Goal: Transaction & Acquisition: Register for event/course

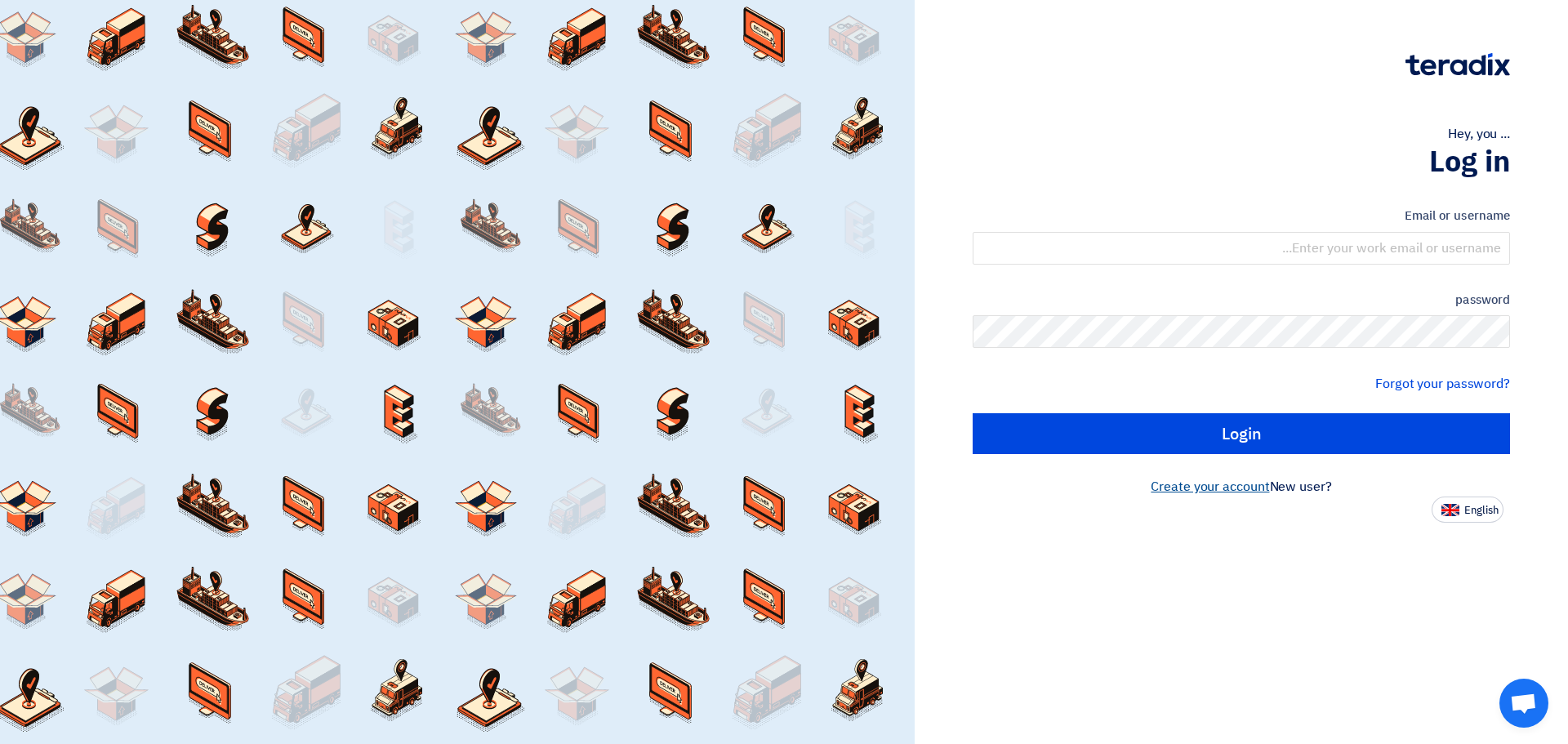
click at [1181, 489] on font "Create your account" at bounding box center [1209, 486] width 118 height 20
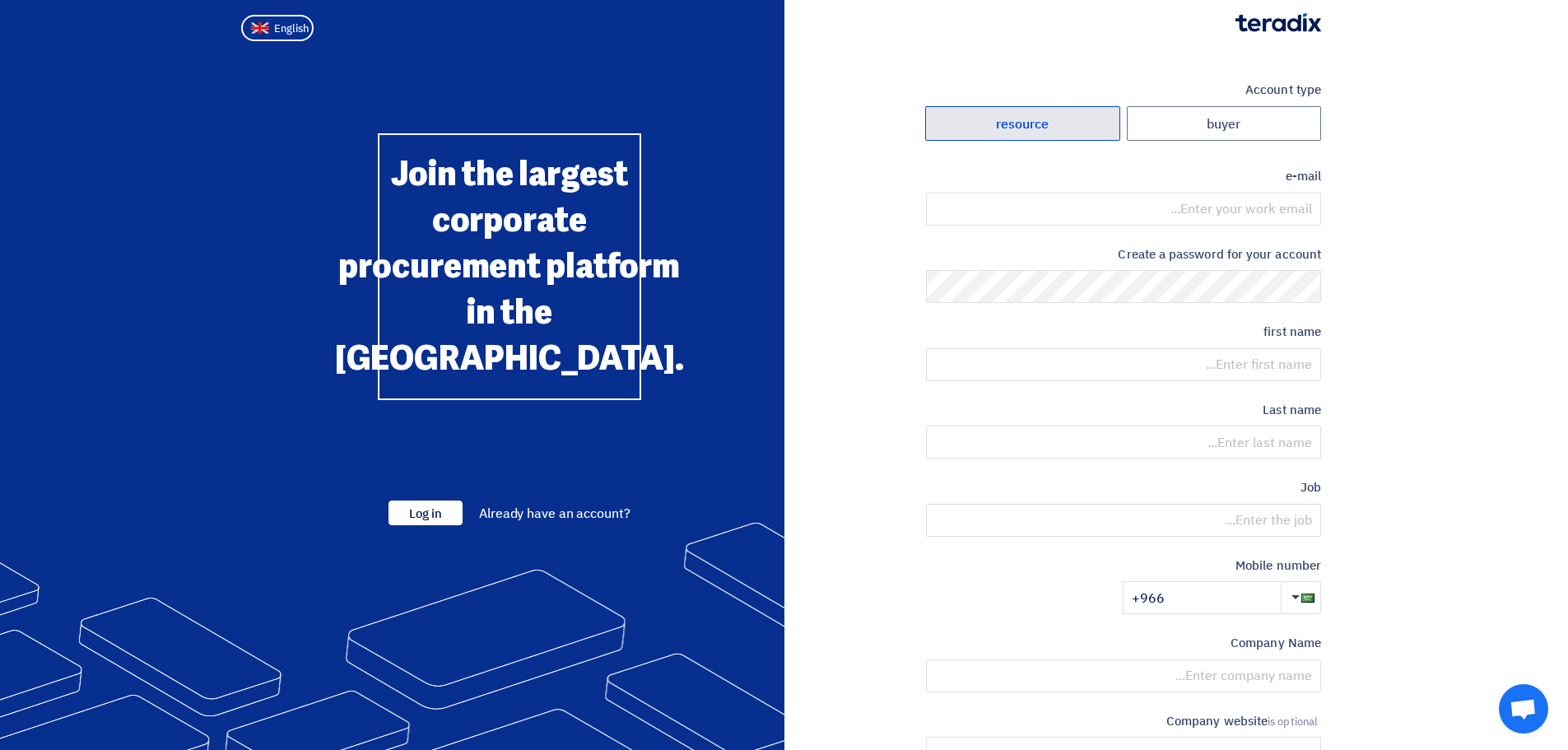
click at [1059, 119] on label "resource" at bounding box center [1022, 124] width 195 height 36
click at [1059, 119] on input "resource" at bounding box center [1022, 123] width 194 height 33
radio input "true"
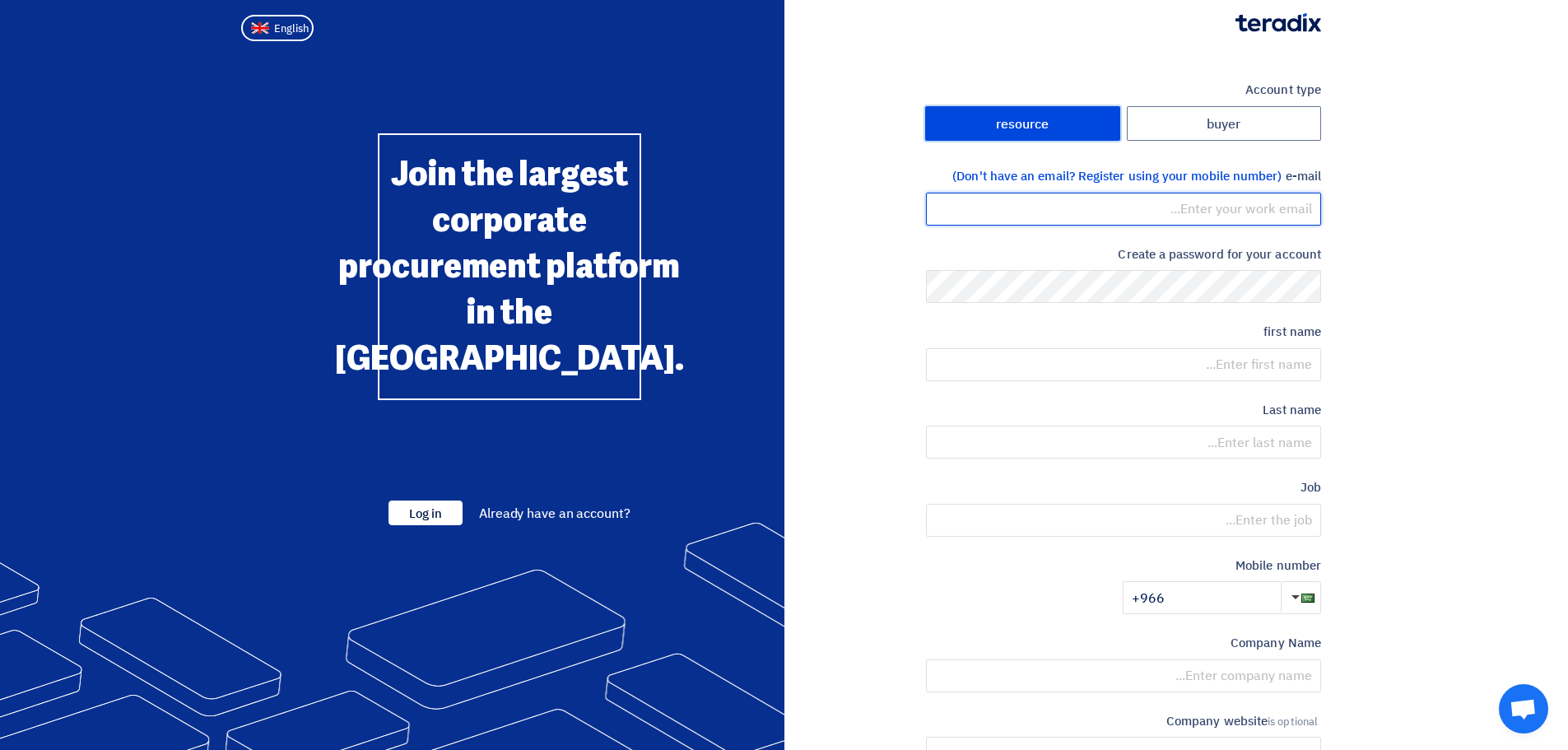
click at [1223, 219] on input "email" at bounding box center [1123, 209] width 395 height 33
type input "[EMAIL_ADDRESS][DOMAIN_NAME]"
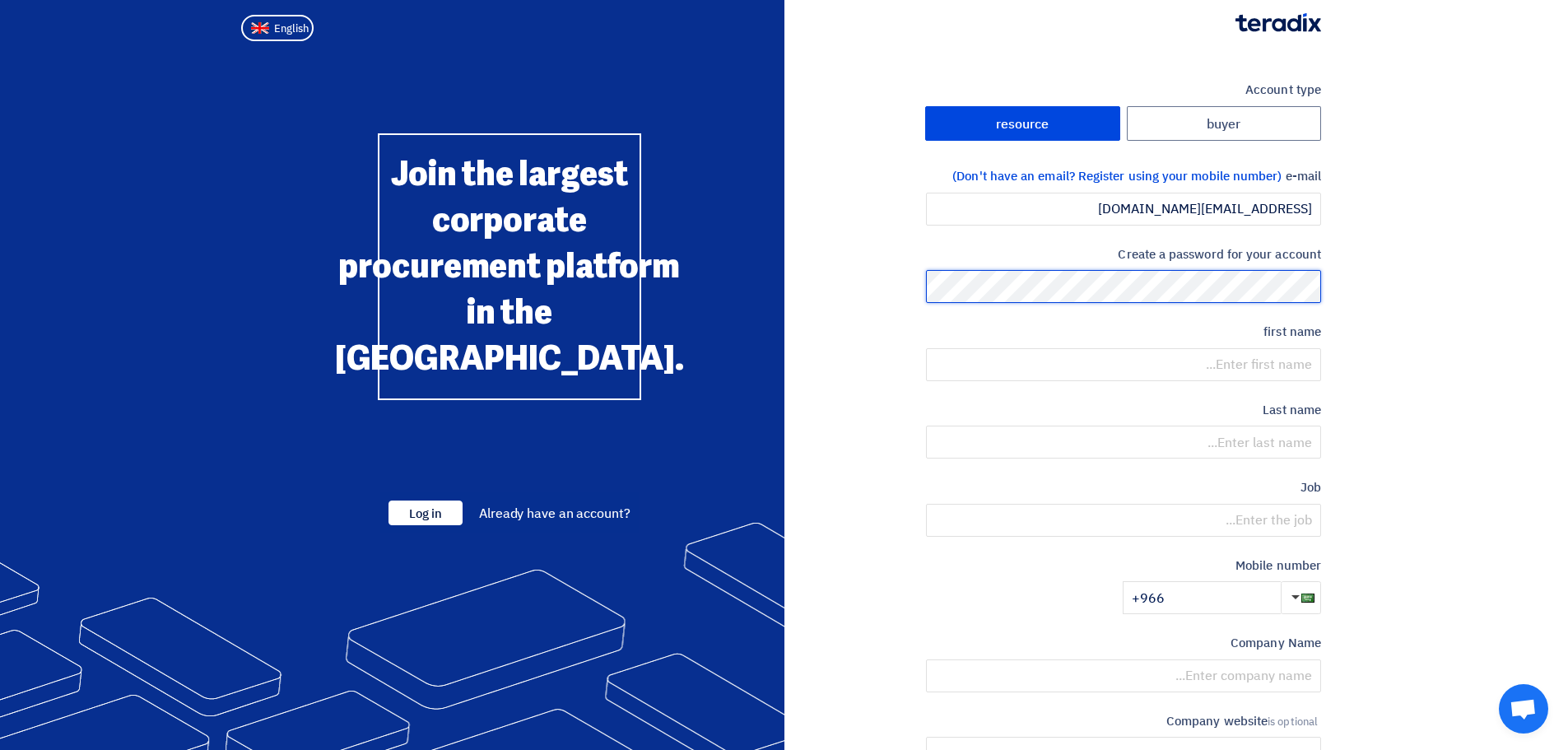
click at [1397, 286] on section "Account type buyer resource e-mail (Don't have an email? Register using your mo…" at bounding box center [784, 476] width 1568 height 856
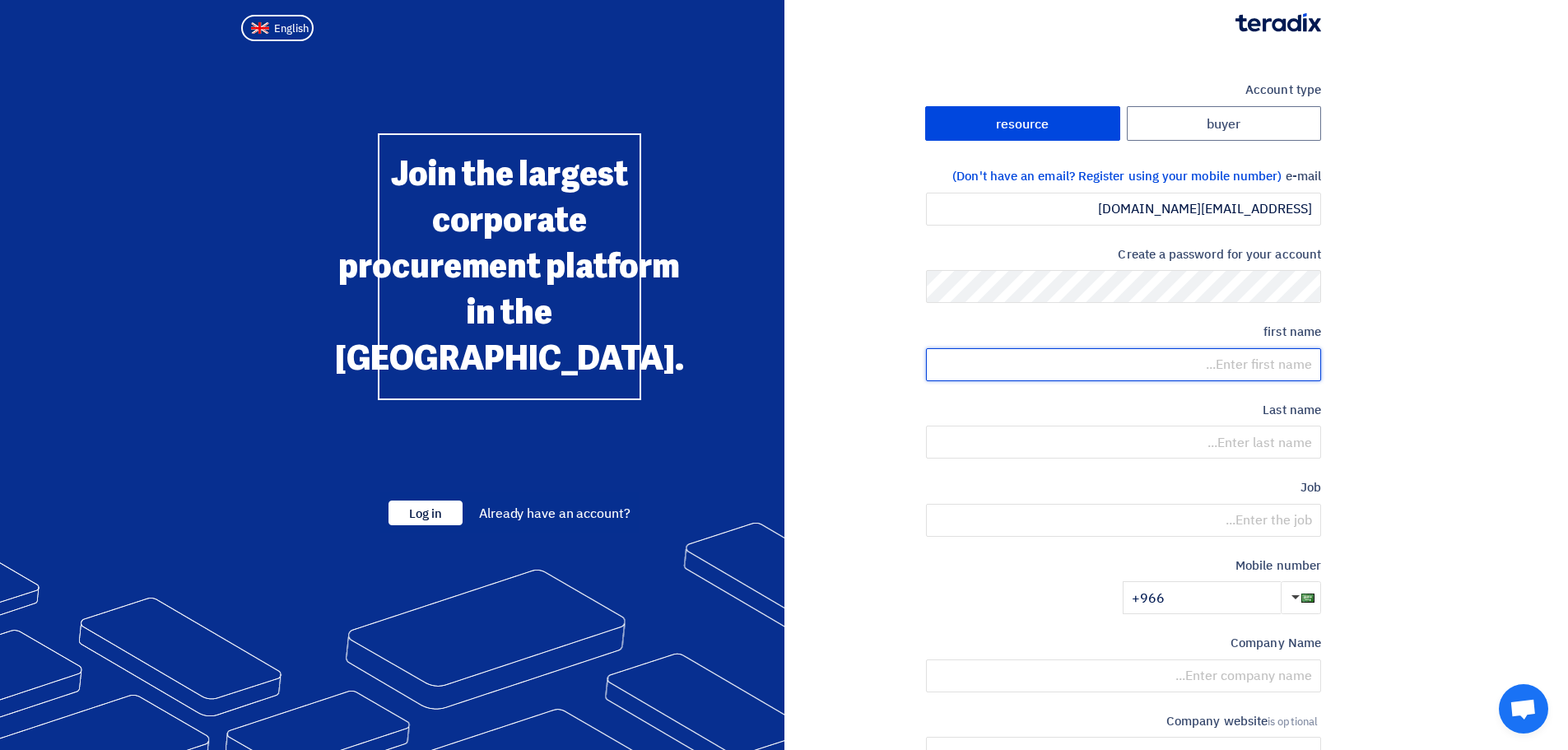
click at [1298, 358] on input "text" at bounding box center [1123, 364] width 395 height 33
type input "[PERSON_NAME]"
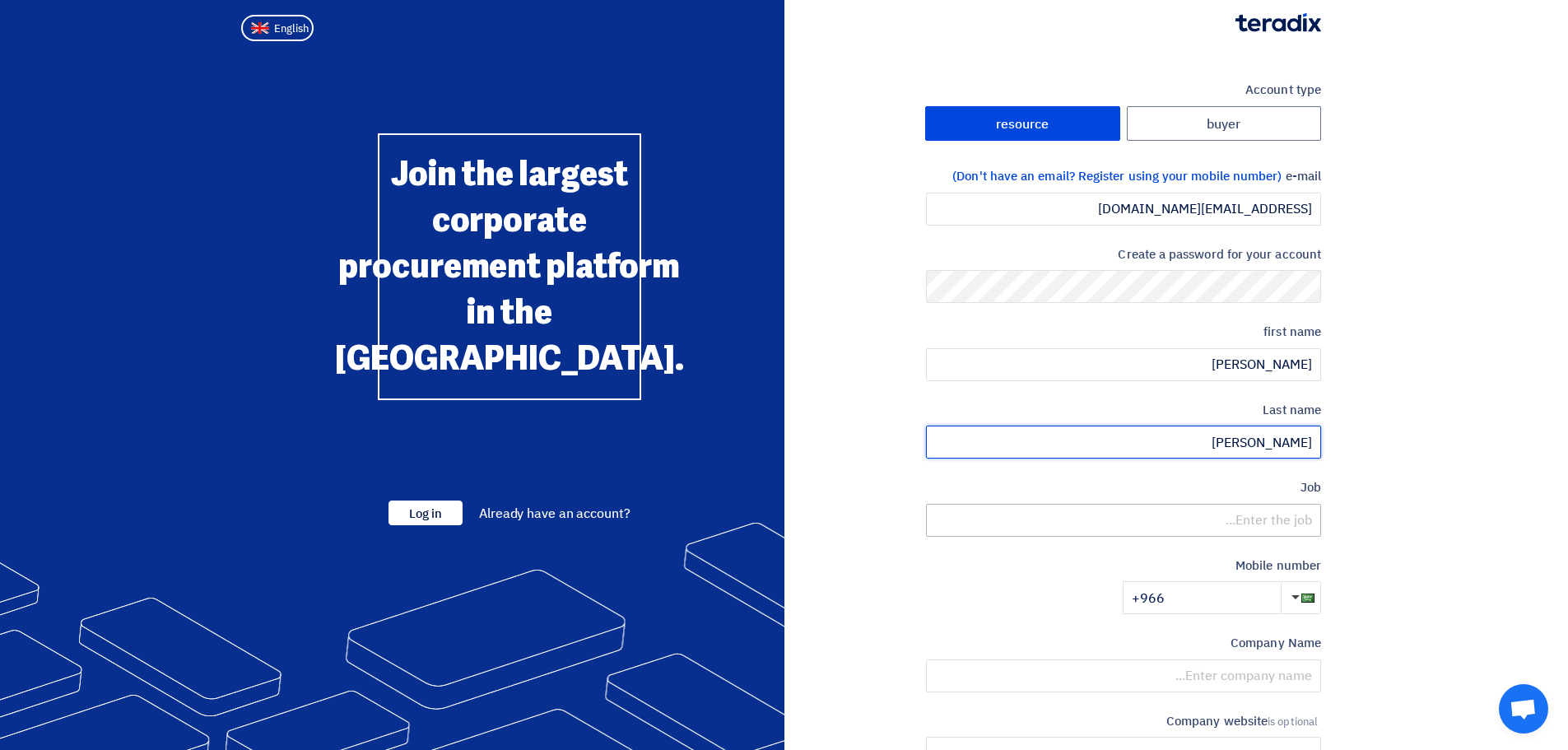
type input "[PERSON_NAME]"
click at [1306, 514] on input "text" at bounding box center [1123, 520] width 395 height 33
type input "Coordinator"
click at [1263, 596] on input "+966" at bounding box center [1201, 597] width 158 height 33
paste input "55 367 0036"
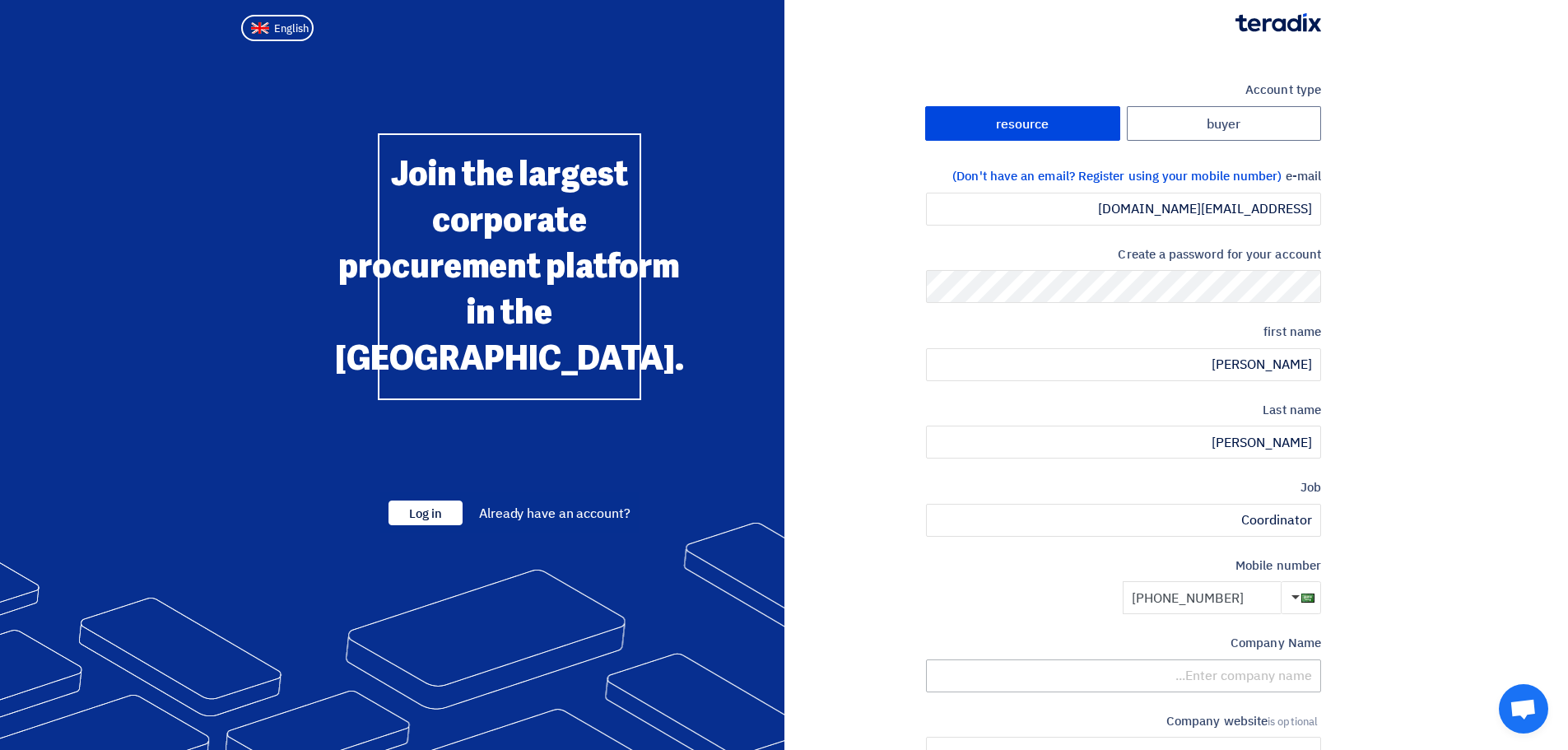
type input "[PHONE_NUMBER]"
click at [1198, 684] on input "text" at bounding box center [1123, 675] width 395 height 33
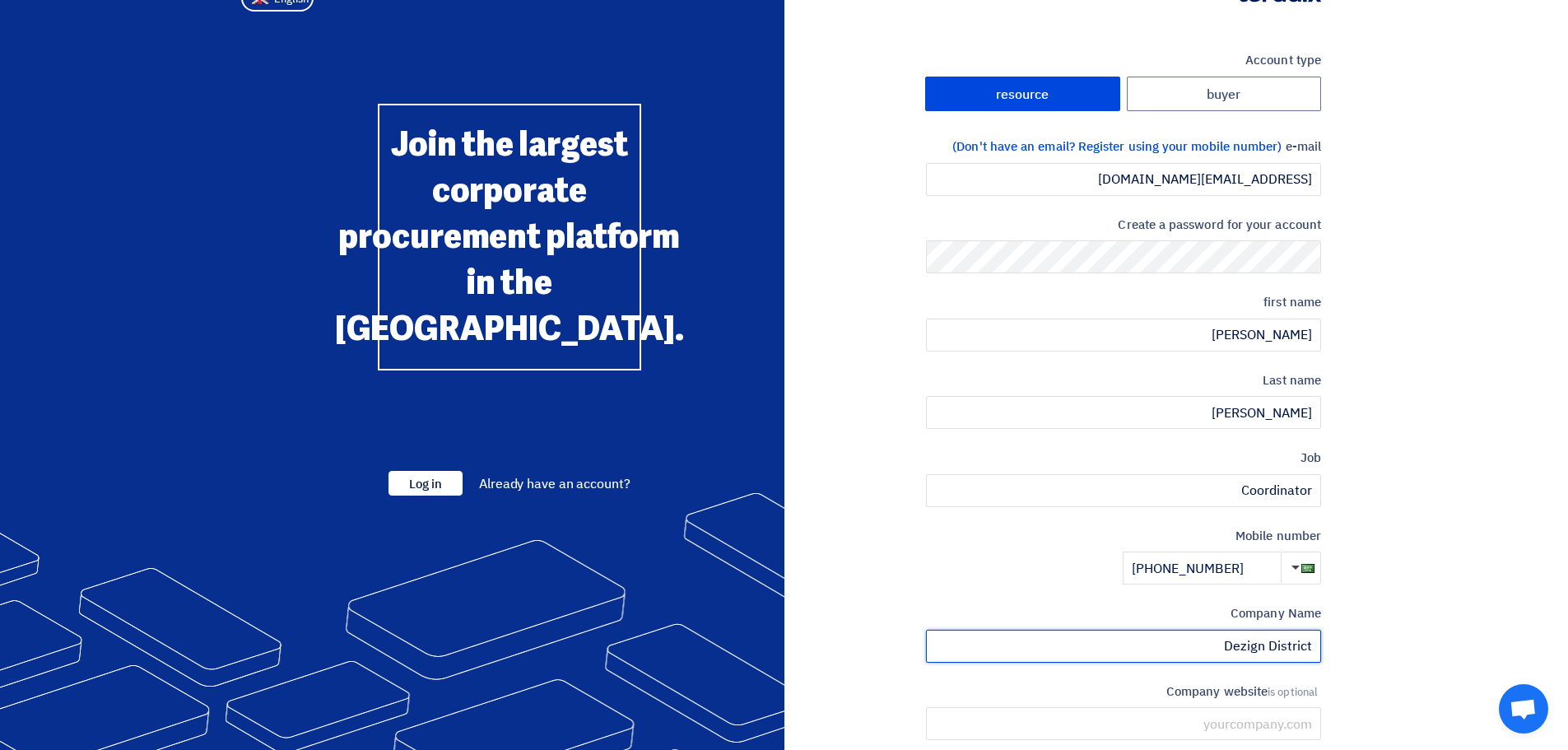
scroll to position [172, 0]
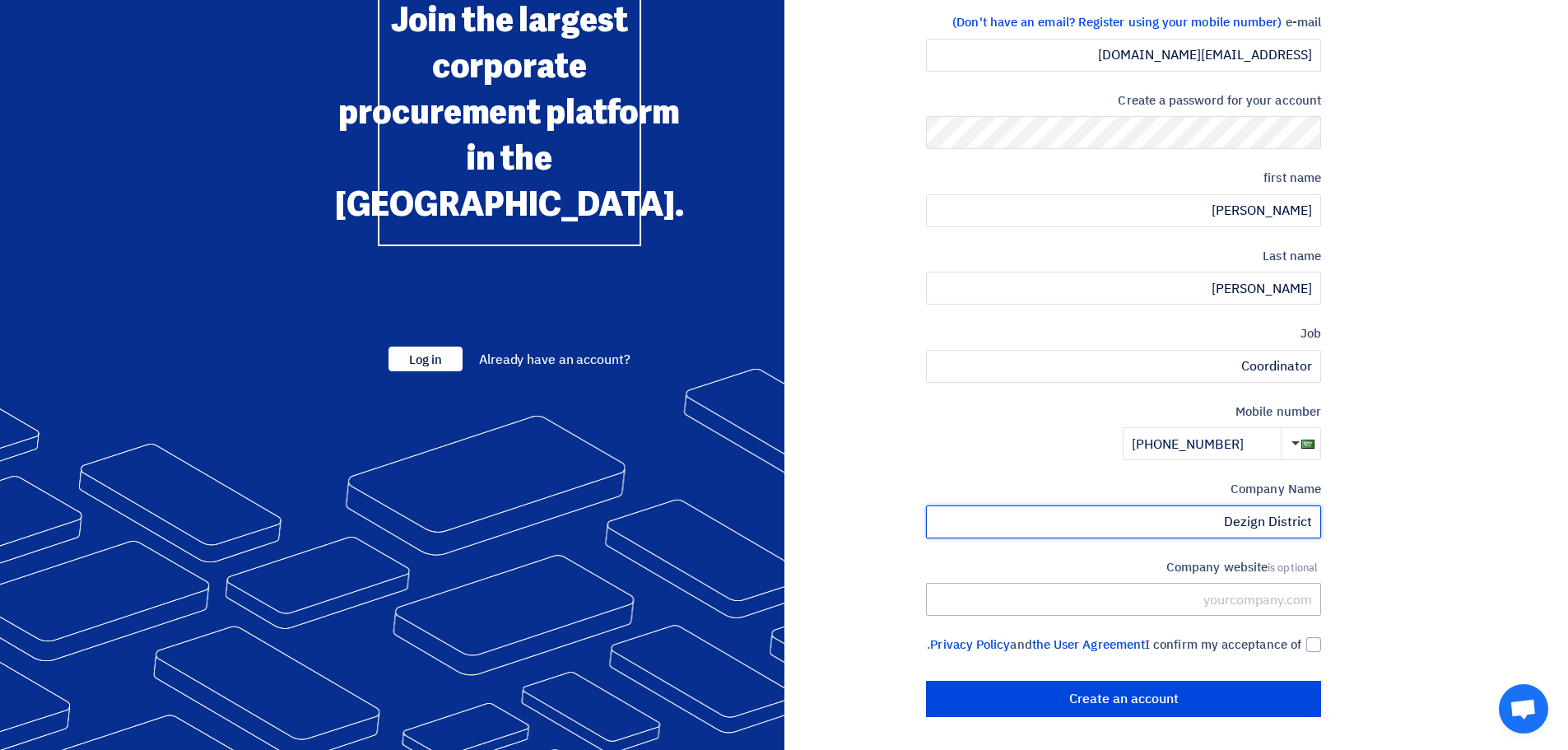
type input "Dezign District"
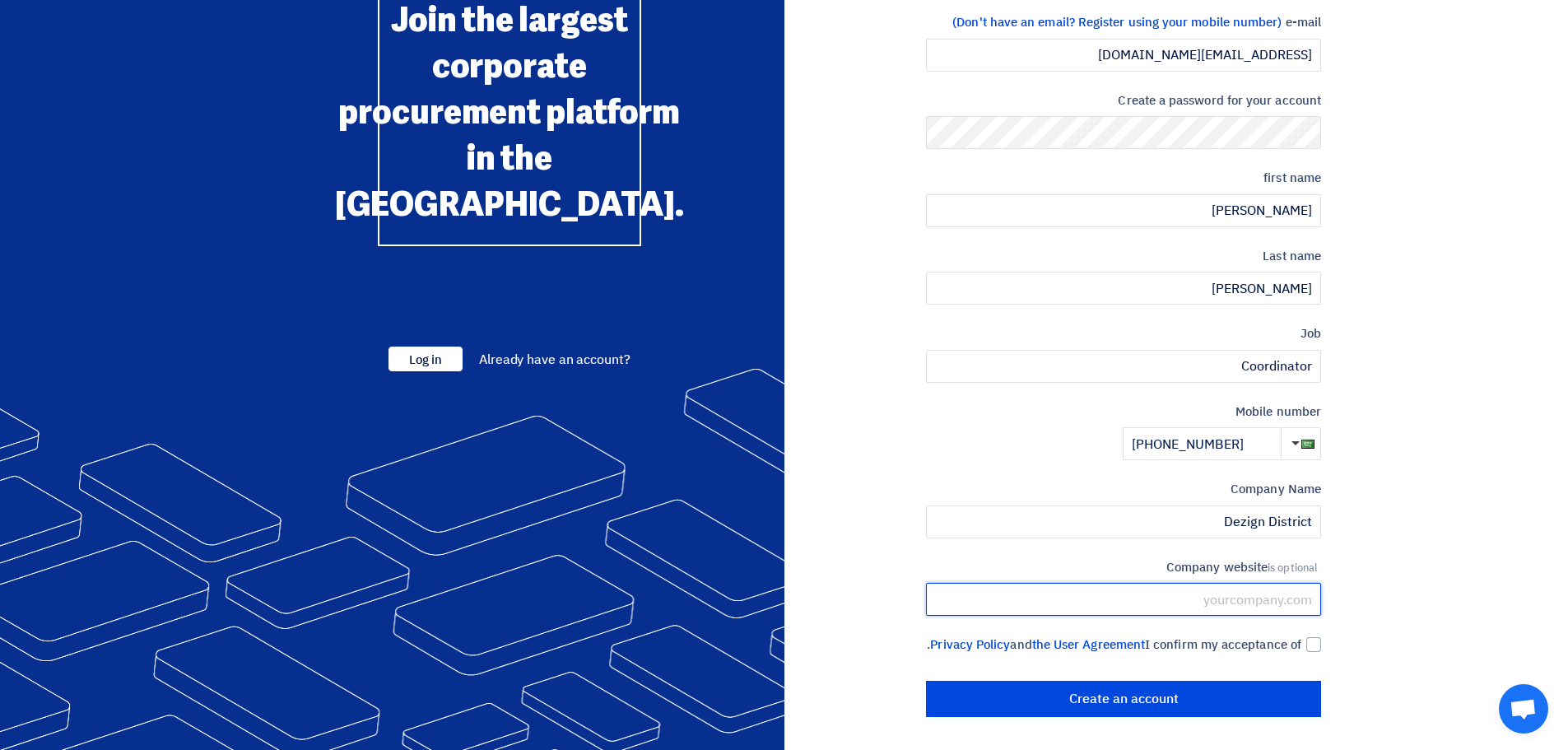
click at [1221, 583] on input "text" at bounding box center [1123, 599] width 395 height 33
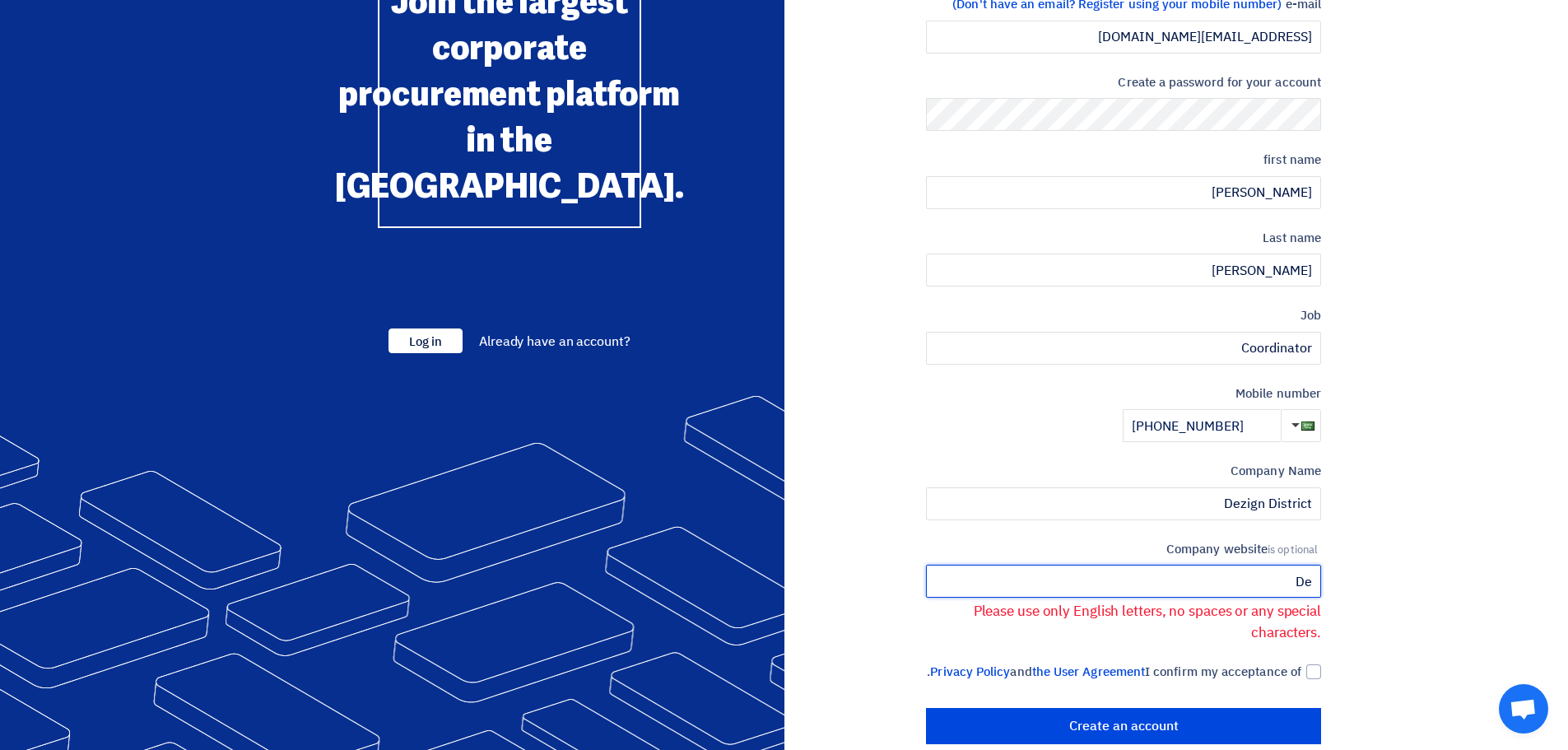
type input "D"
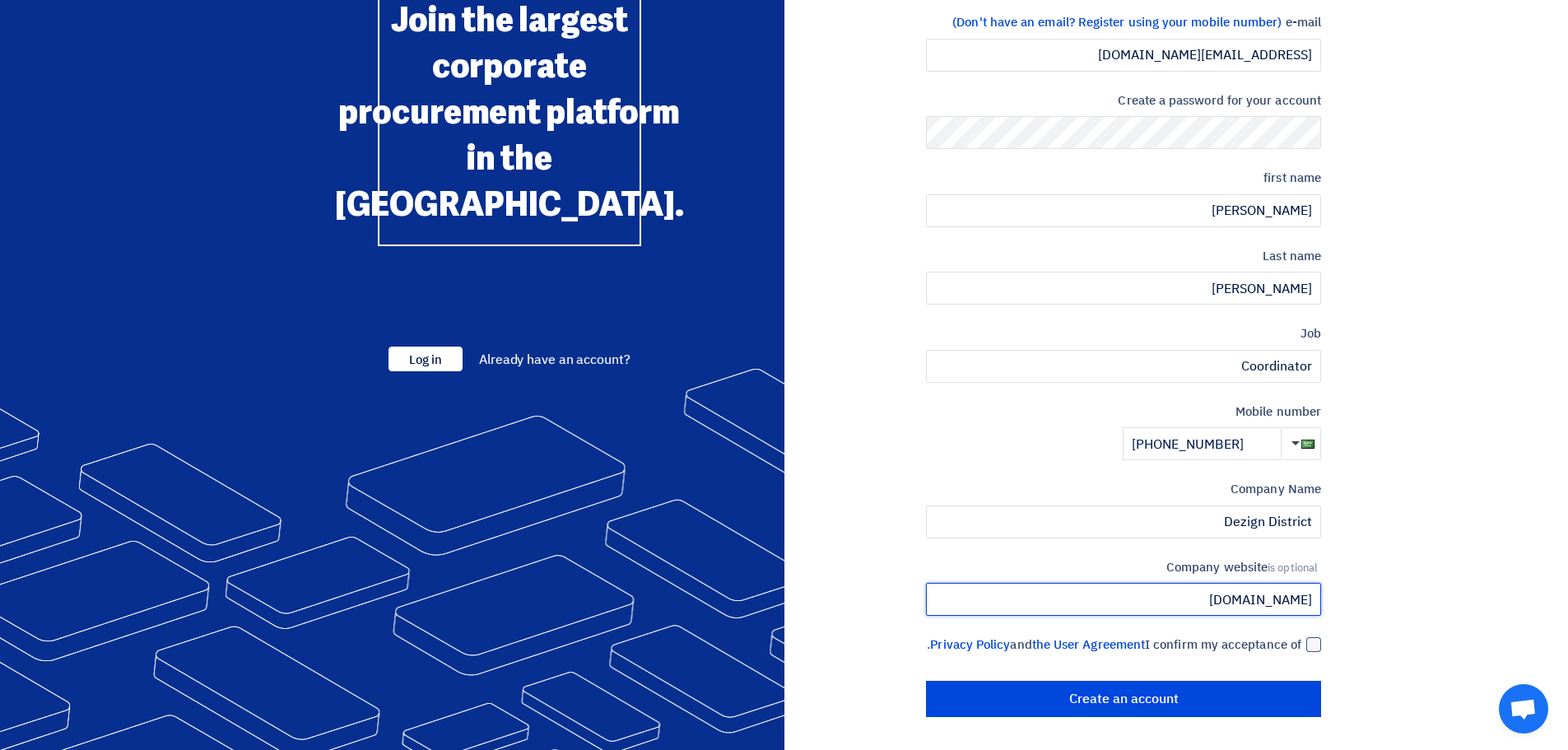
type input "[DOMAIN_NAME]"
click at [1318, 638] on div at bounding box center [1313, 645] width 15 height 15
click at [1301, 636] on input "I confirm my acceptance of the User Agreement and Privacy Policy ." at bounding box center [1104, 652] width 395 height 33
checkbox input "true"
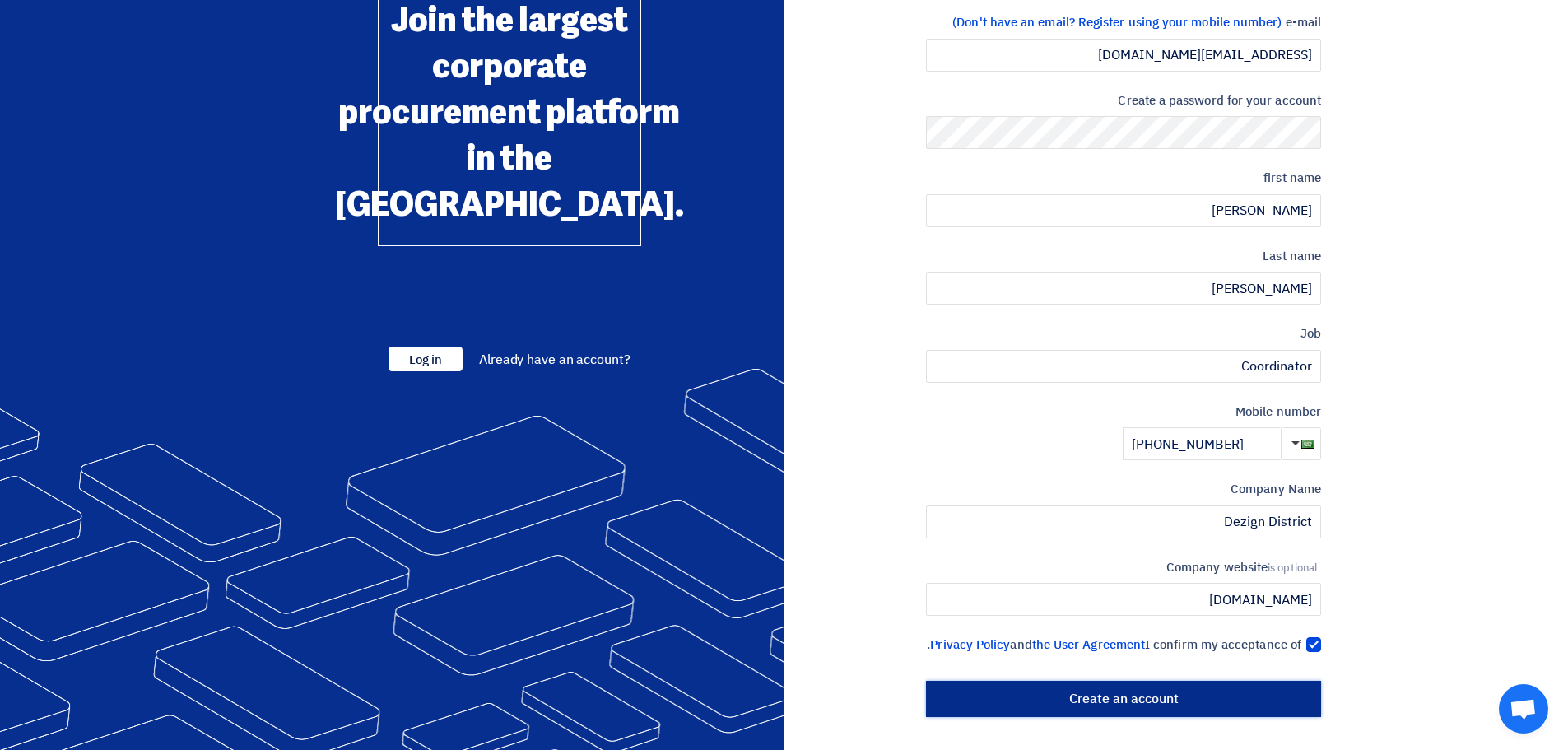
click at [1137, 701] on input "Create an account" at bounding box center [1123, 699] width 395 height 37
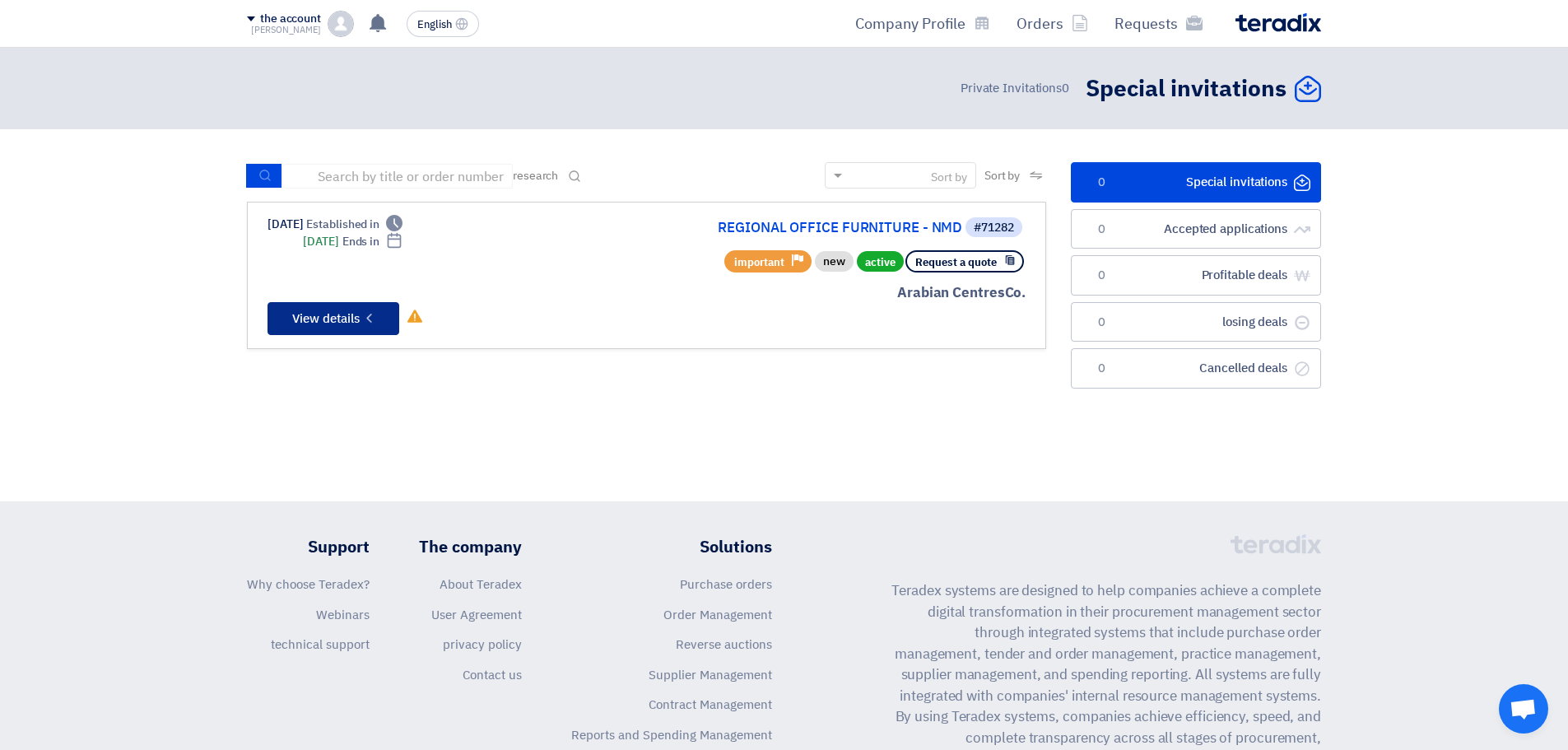
click at [338, 311] on font "View details" at bounding box center [326, 318] width 67 height 18
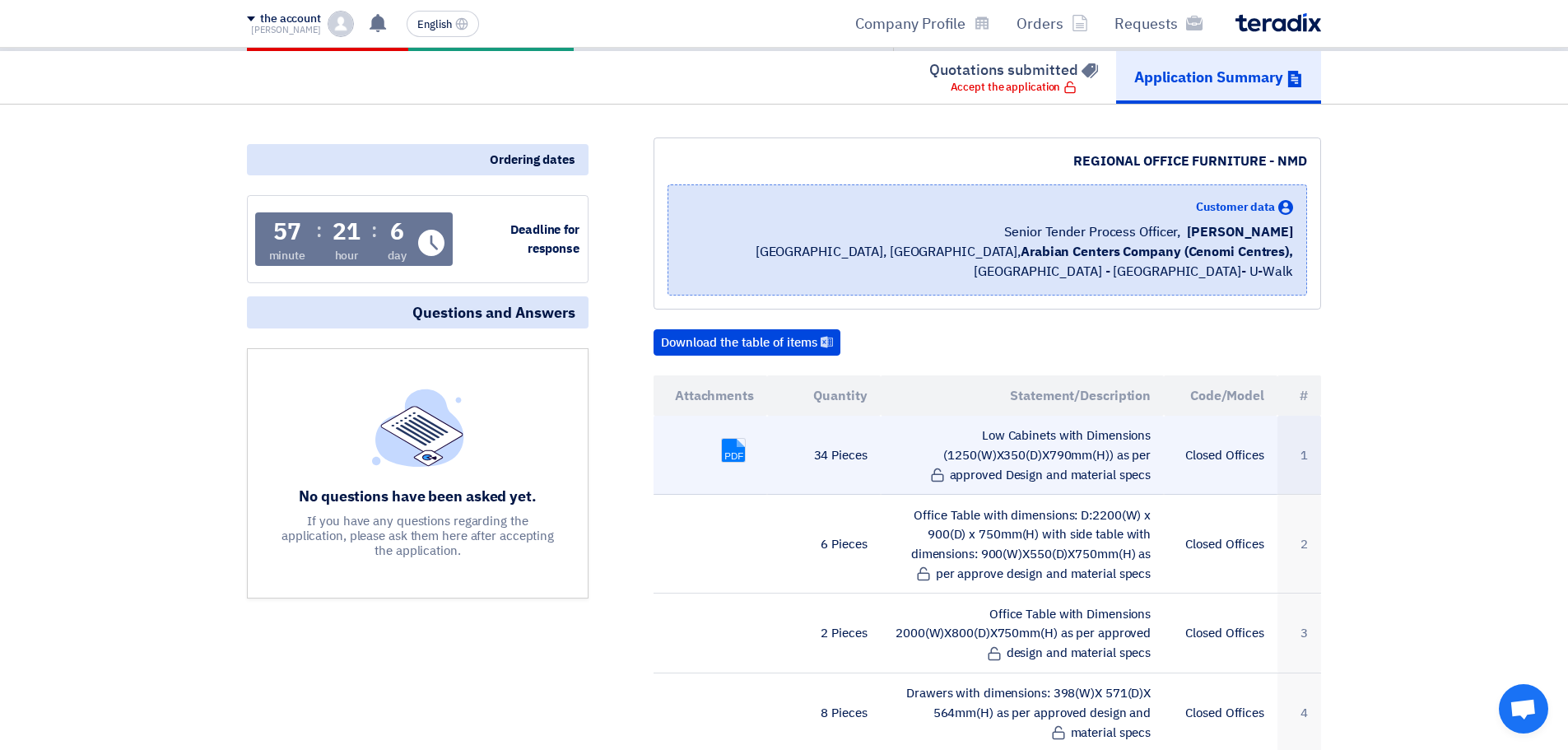
scroll to position [82, 0]
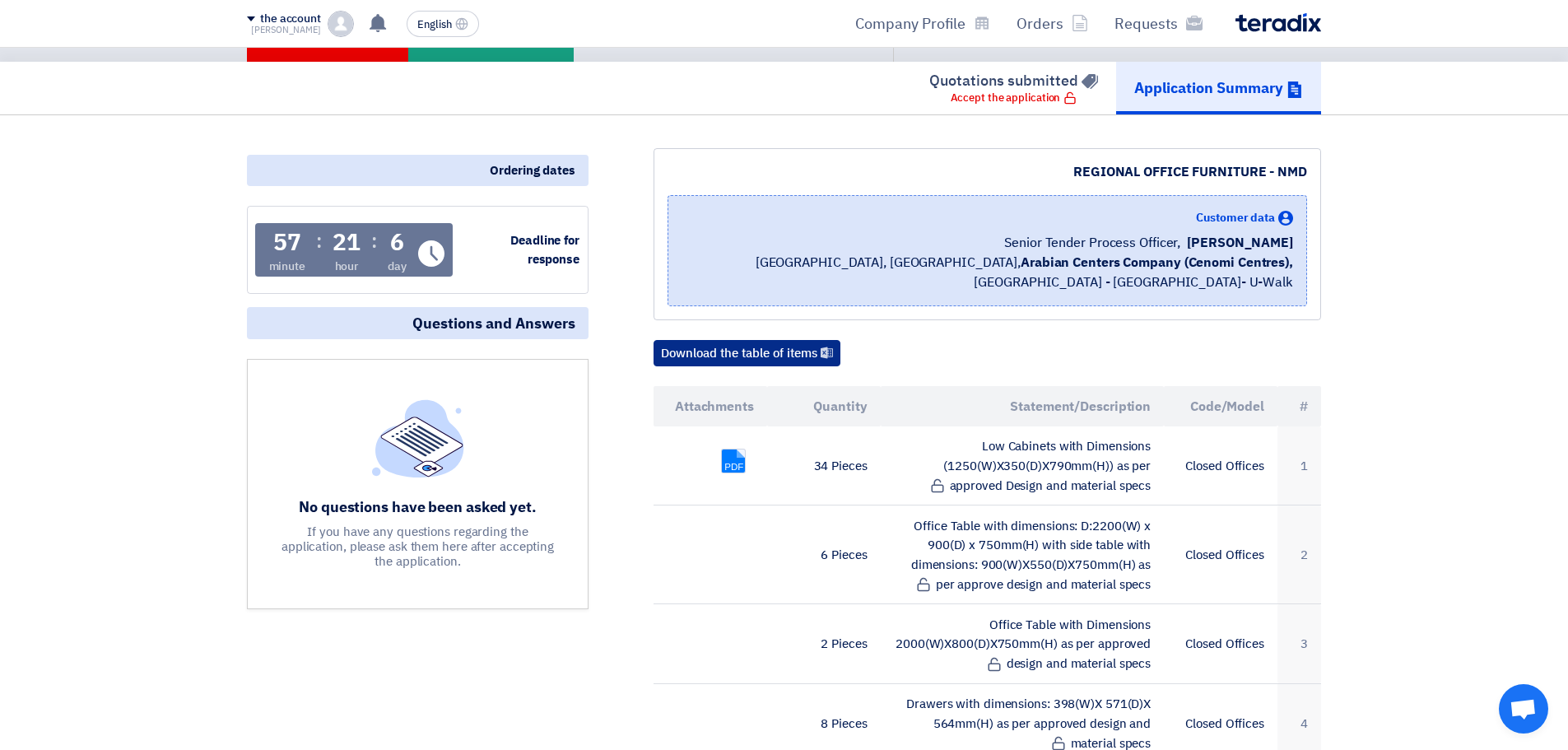
click at [827, 348] on use at bounding box center [827, 352] width 12 height 11
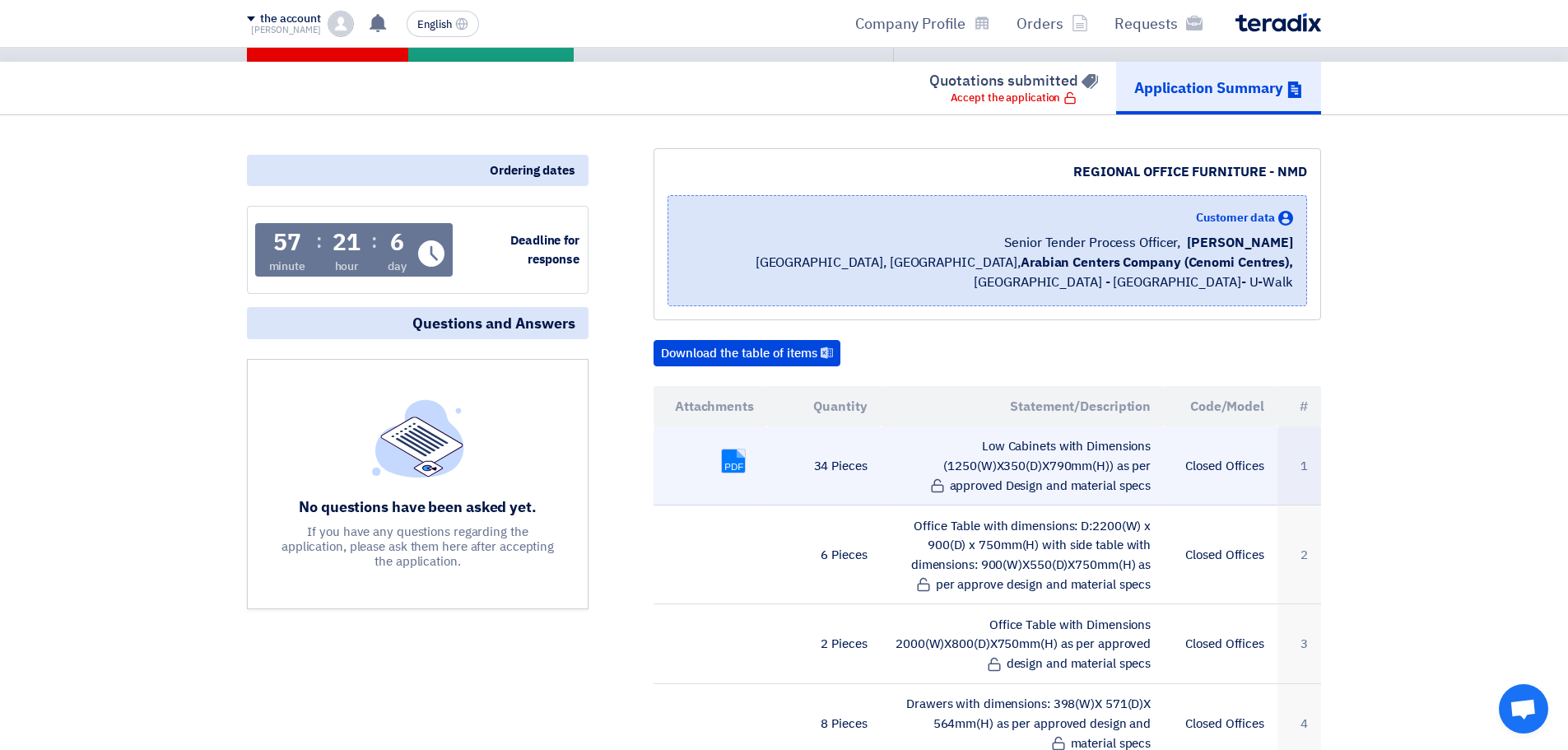
click at [725, 469] on link at bounding box center [787, 499] width 132 height 99
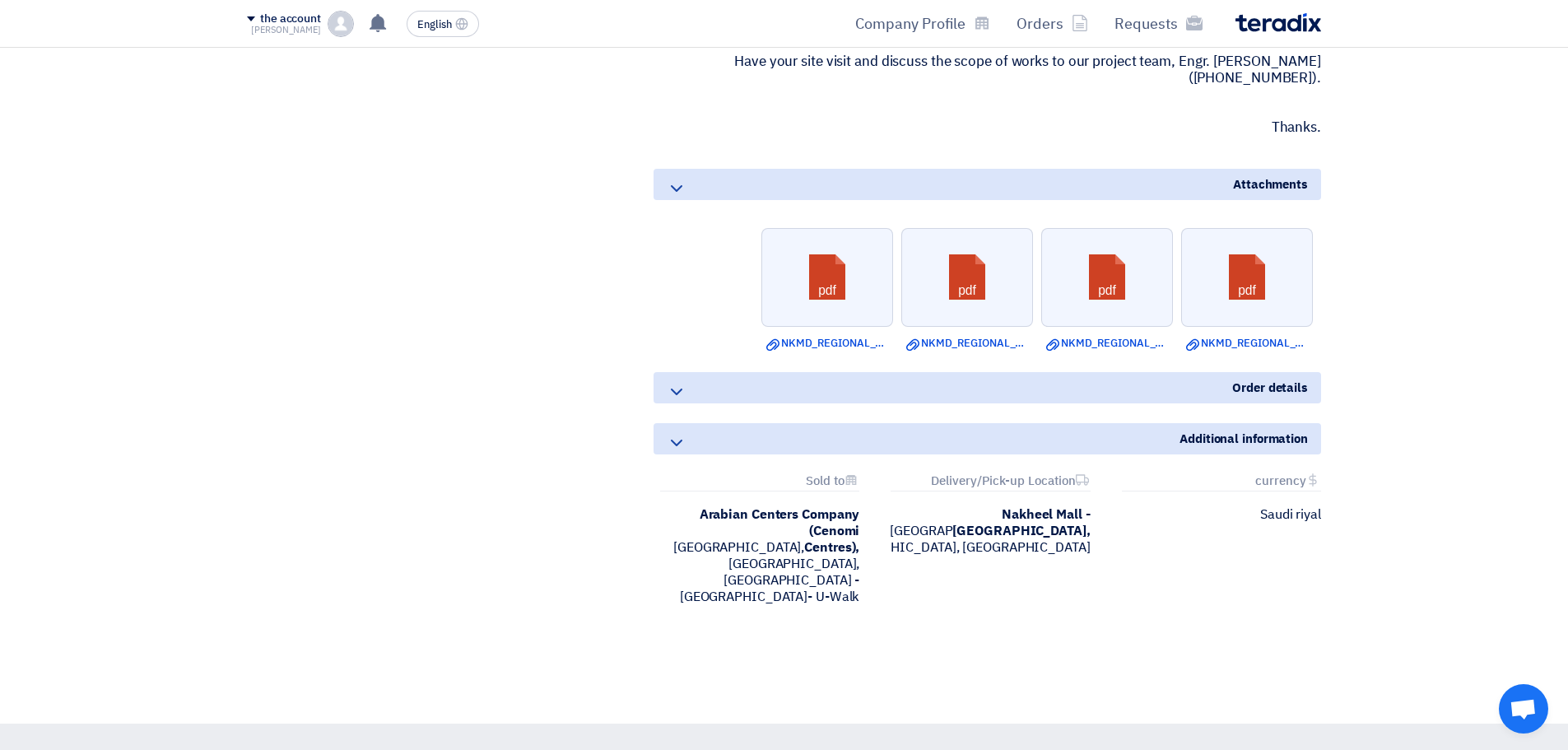
scroll to position [3155, 0]
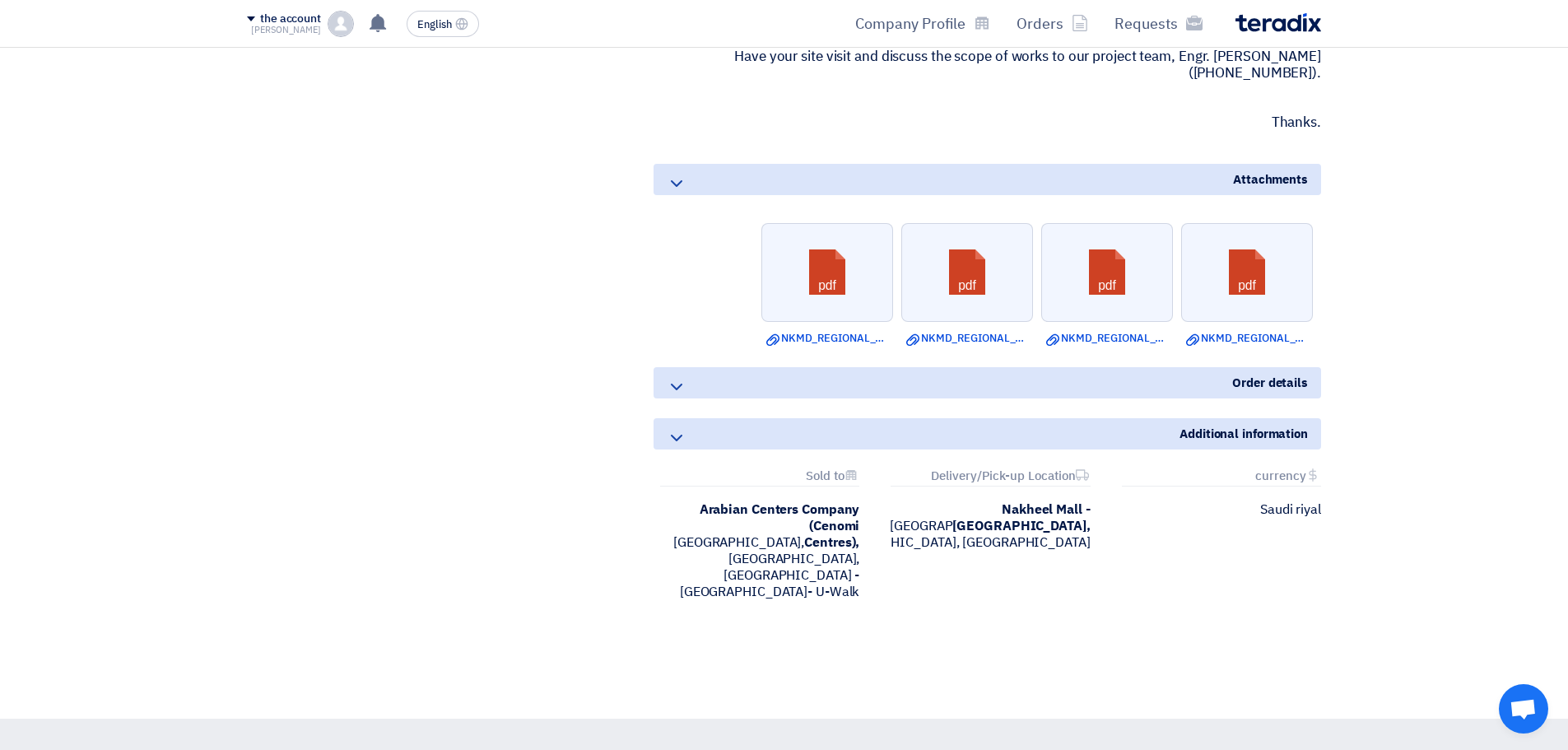
click at [675, 377] on icon at bounding box center [676, 387] width 20 height 20
click at [677, 377] on icon at bounding box center [676, 387] width 20 height 20
click at [679, 428] on icon at bounding box center [676, 437] width 20 height 20
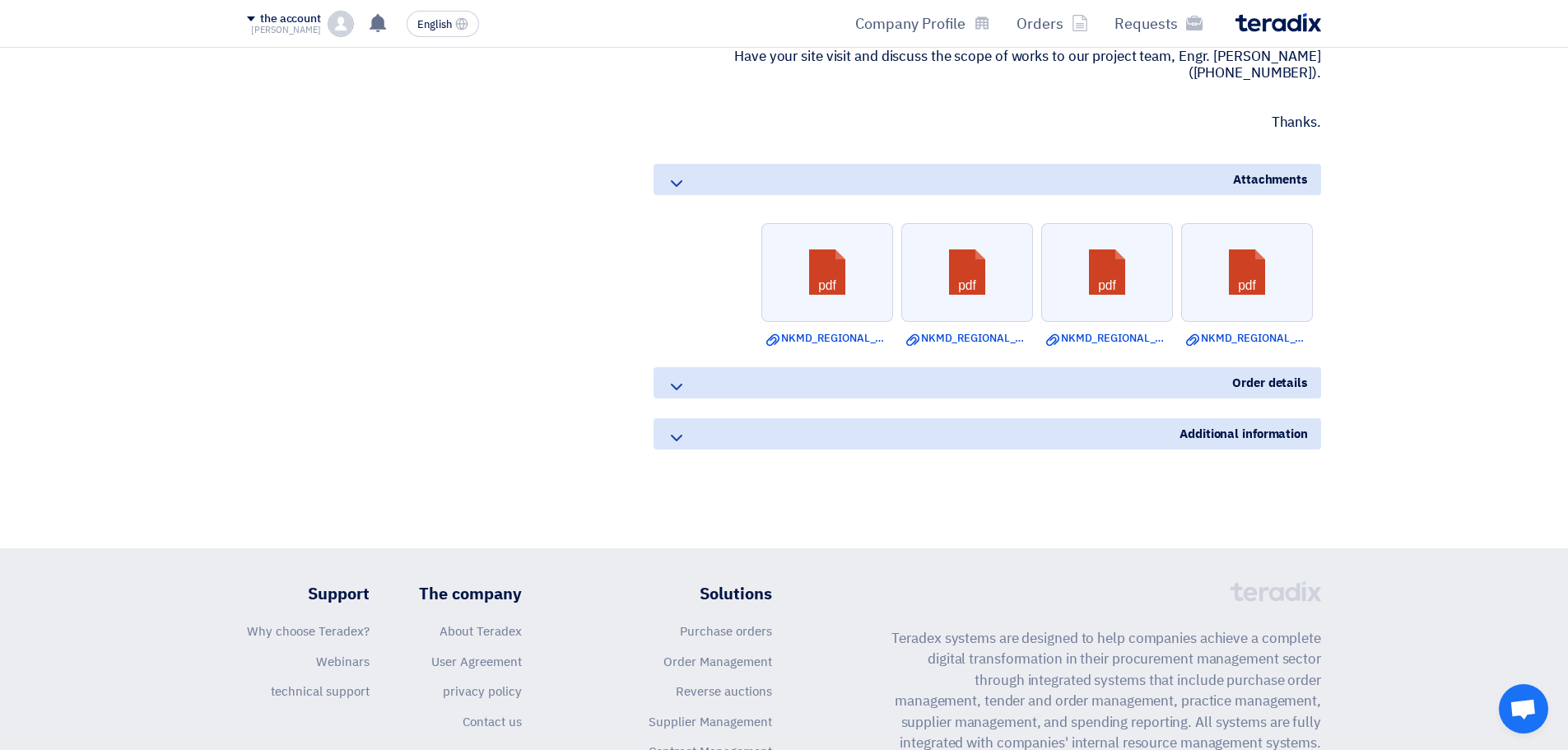
click at [684, 428] on icon at bounding box center [676, 437] width 20 height 20
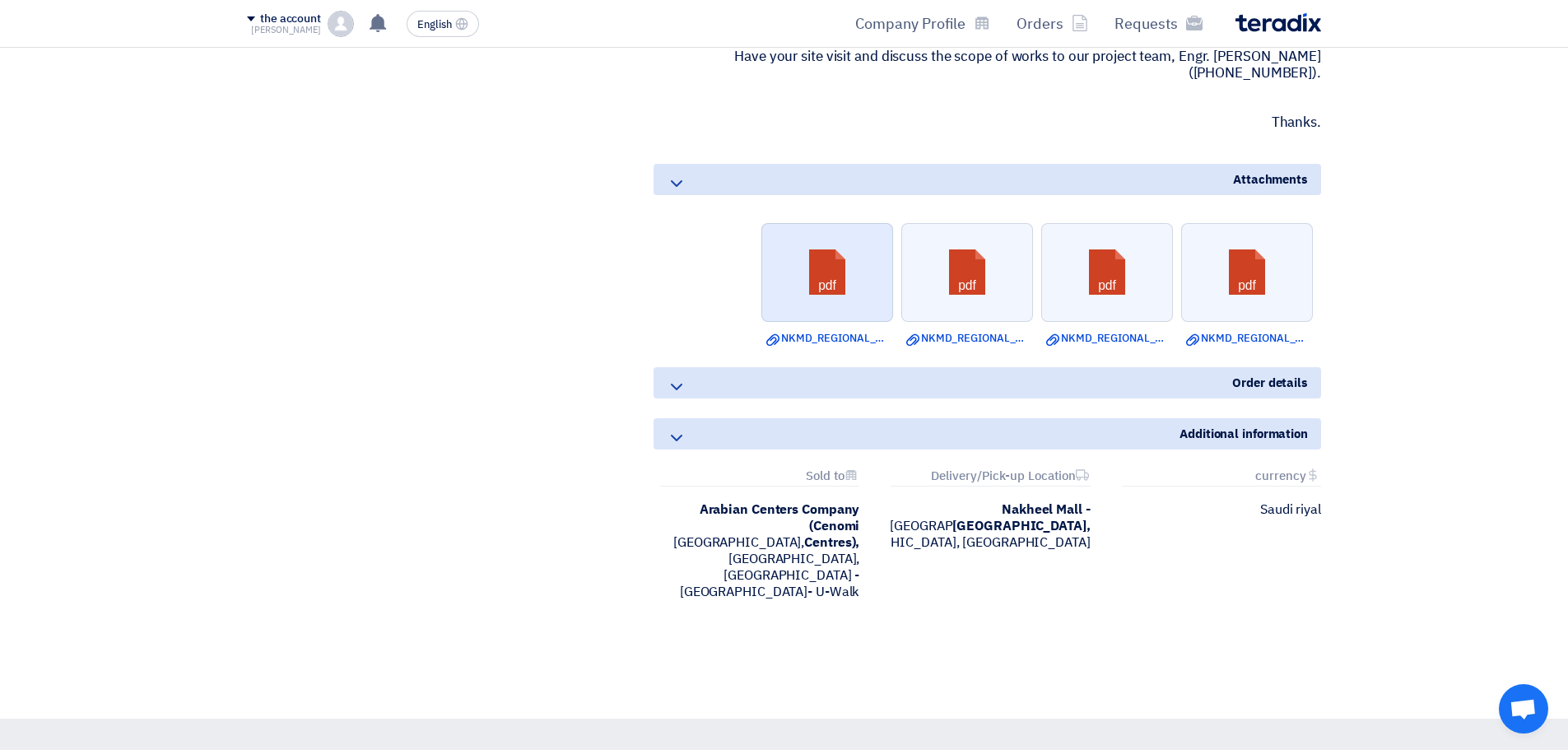
click at [832, 270] on link at bounding box center [828, 273] width 132 height 99
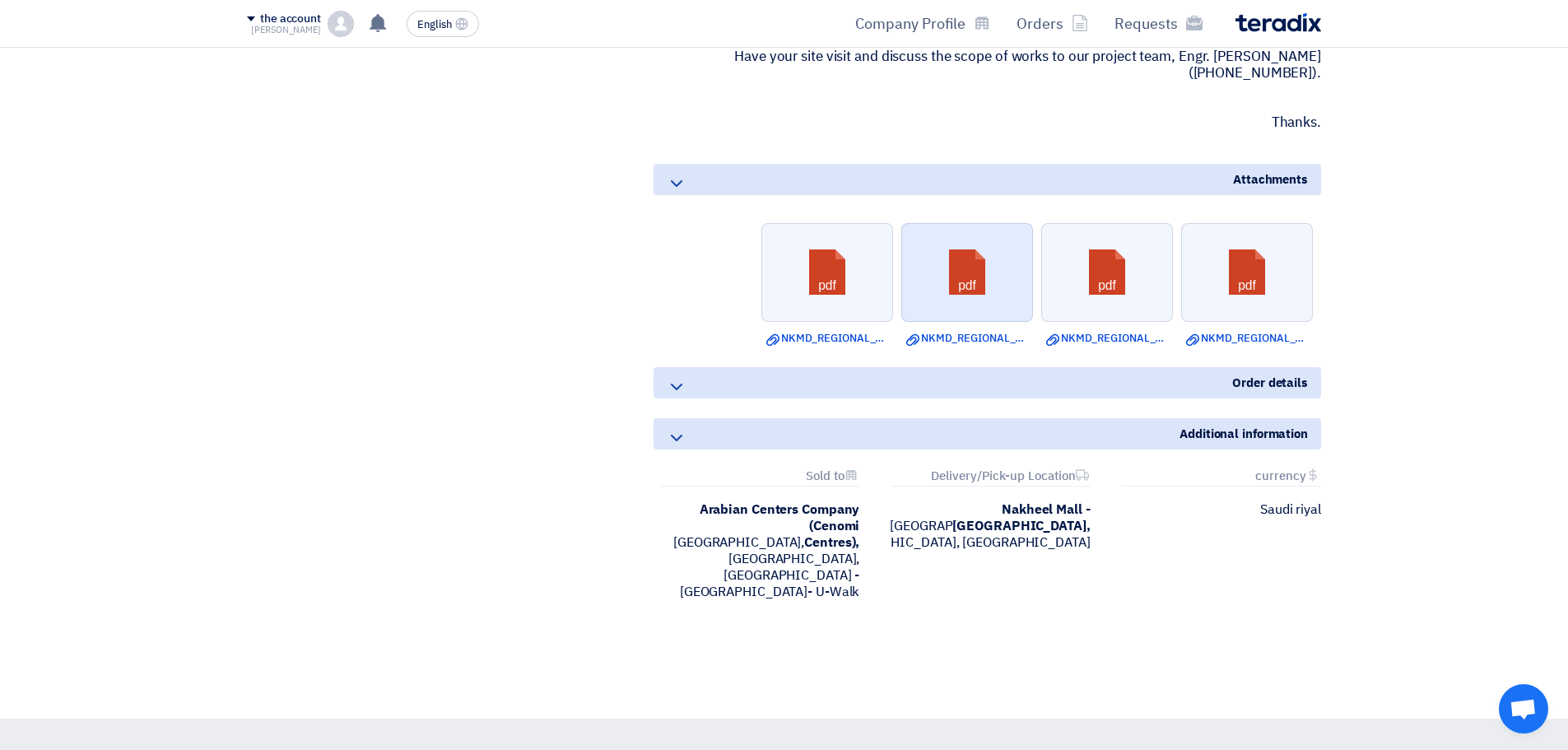
click at [921, 272] on link at bounding box center [968, 273] width 132 height 99
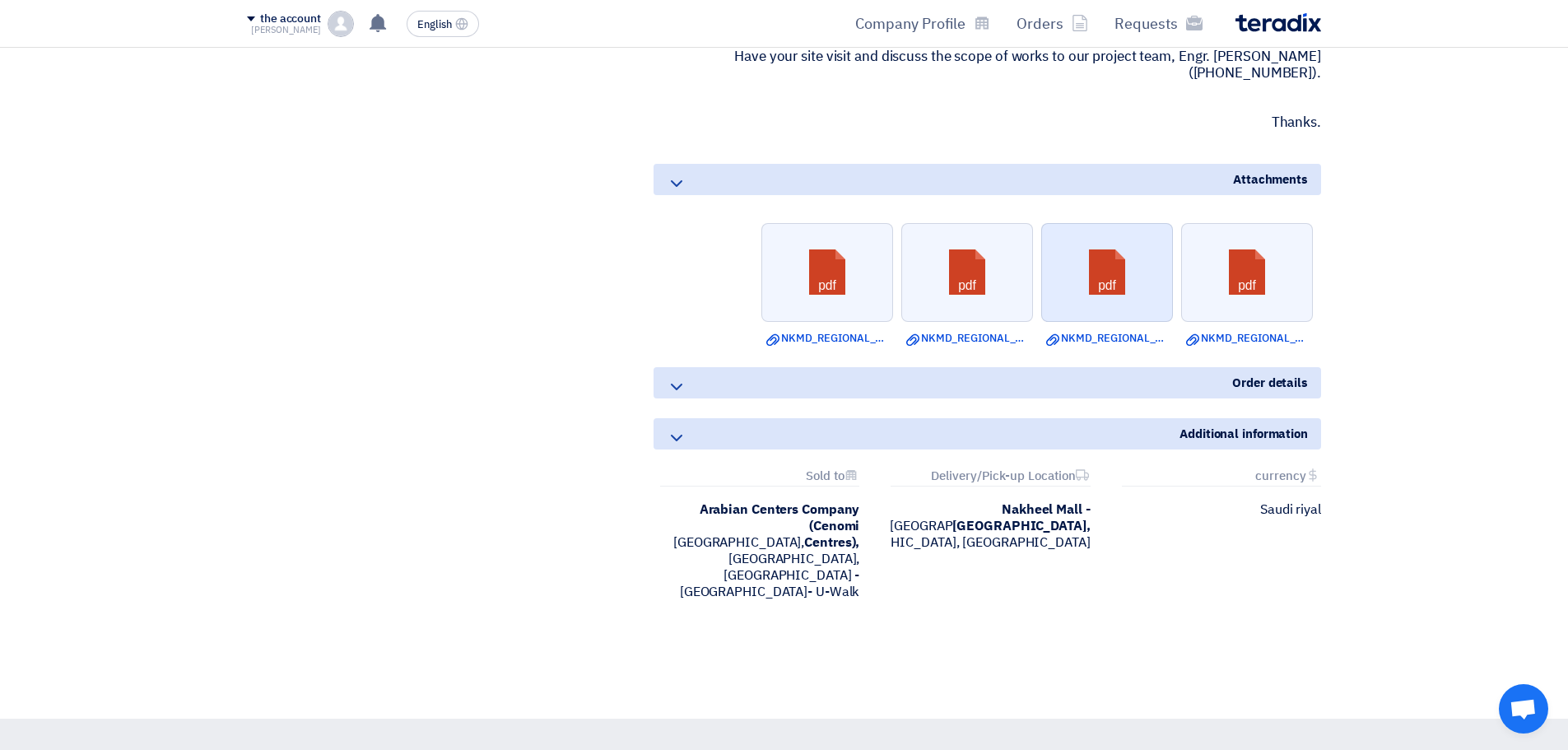
click at [1061, 276] on link at bounding box center [1107, 273] width 132 height 99
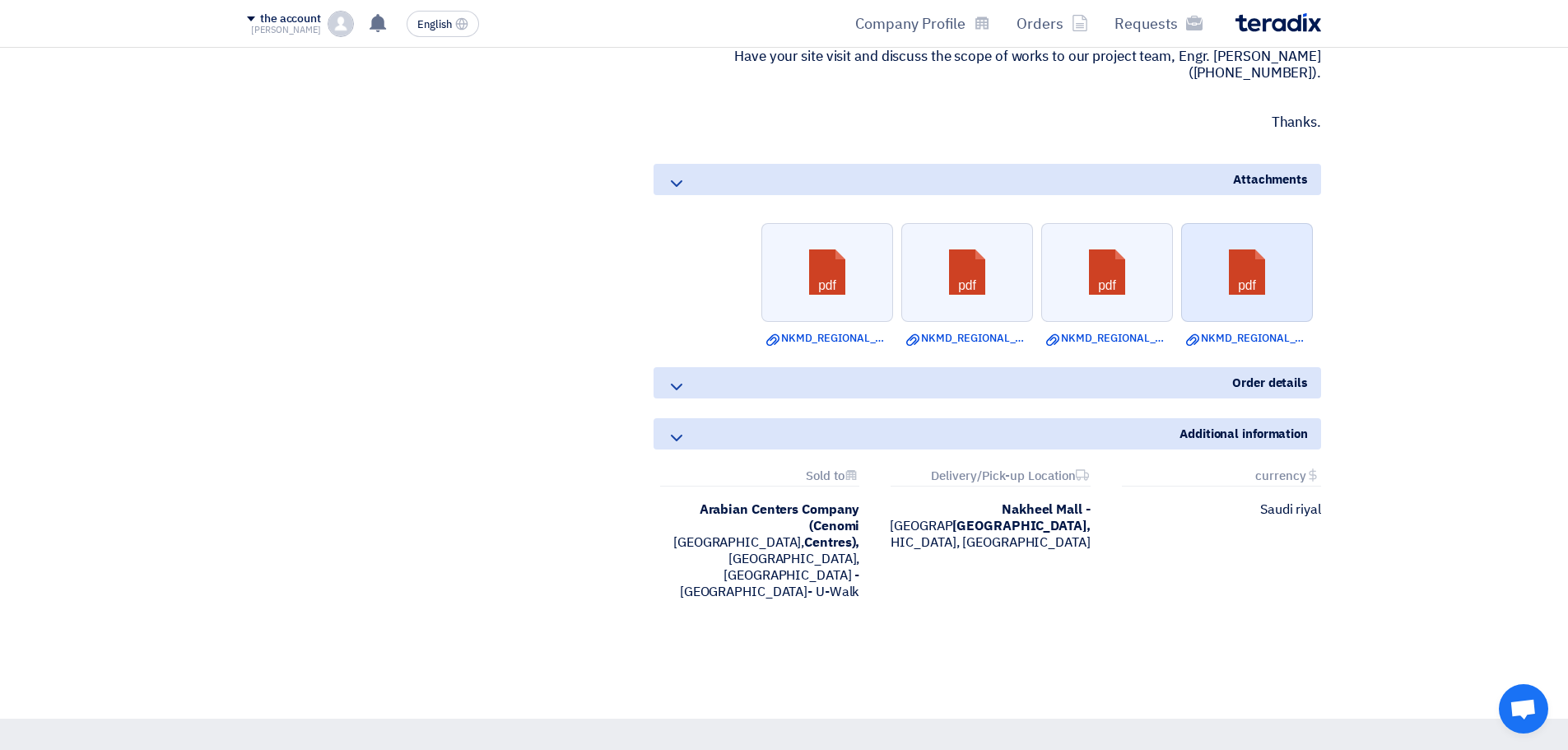
click at [1232, 263] on link at bounding box center [1248, 273] width 132 height 99
drag, startPoint x: 835, startPoint y: 319, endPoint x: 435, endPoint y: 235, distance: 408.7
click at [947, 331] on font "NKMD_REGIONAL_OFFICE_FURNITURE_LOBBY_JULY__.pdf" at bounding box center [1067, 338] width 292 height 16
click at [1097, 331] on font "NKMD_REGIONAL_OFFICE_FURNITURE_STAFF_AREA_AUG__.pdf" at bounding box center [1221, 338] width 321 height 16
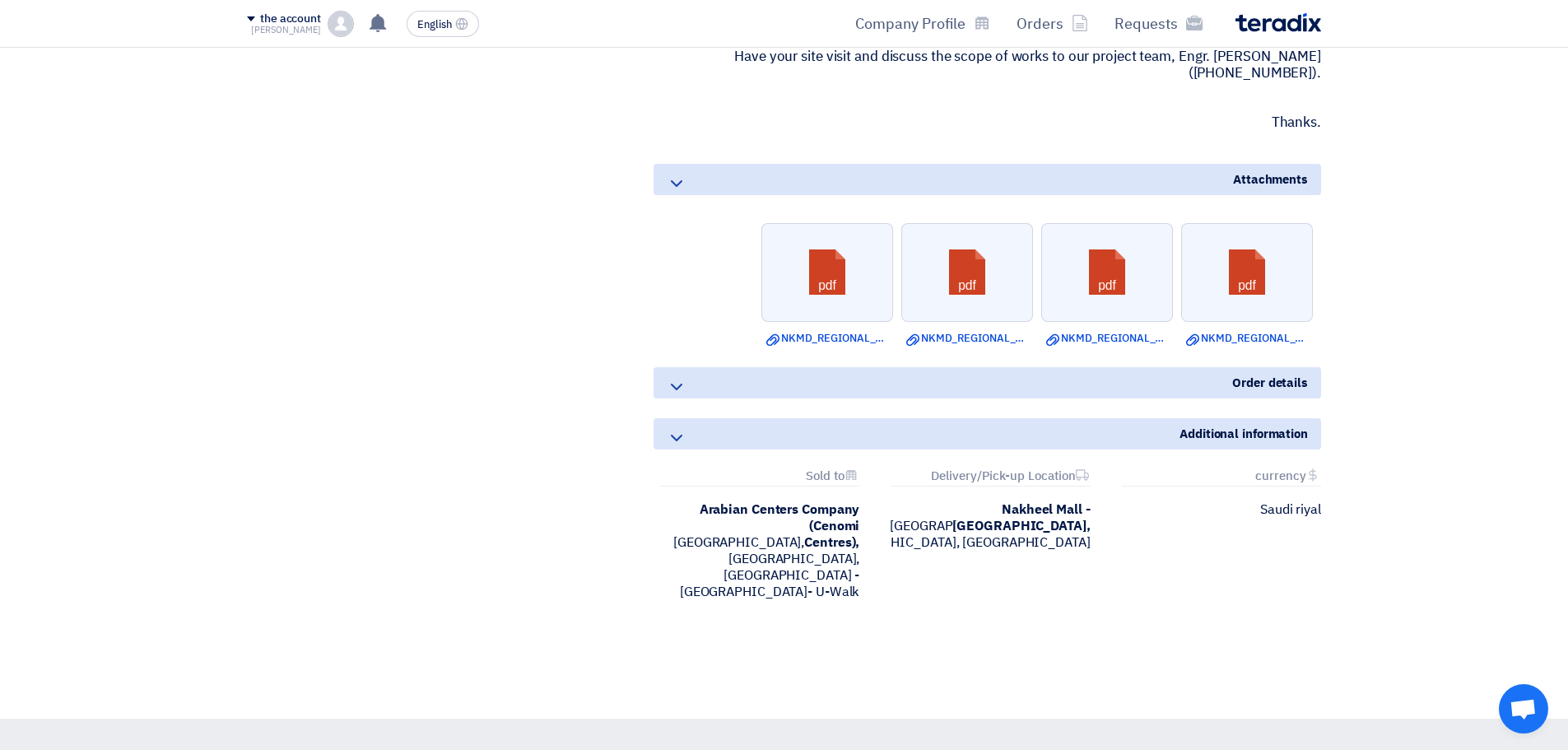
click at [1135, 90] on p at bounding box center [987, 98] width 667 height 17
click at [1217, 331] on font "NKMD_REGIONAL_OFFICE_FURNITURE_PLANTERS_AUG__.pdf" at bounding box center [1356, 338] width 311 height 16
